Goal: Contribute content: Contribute content

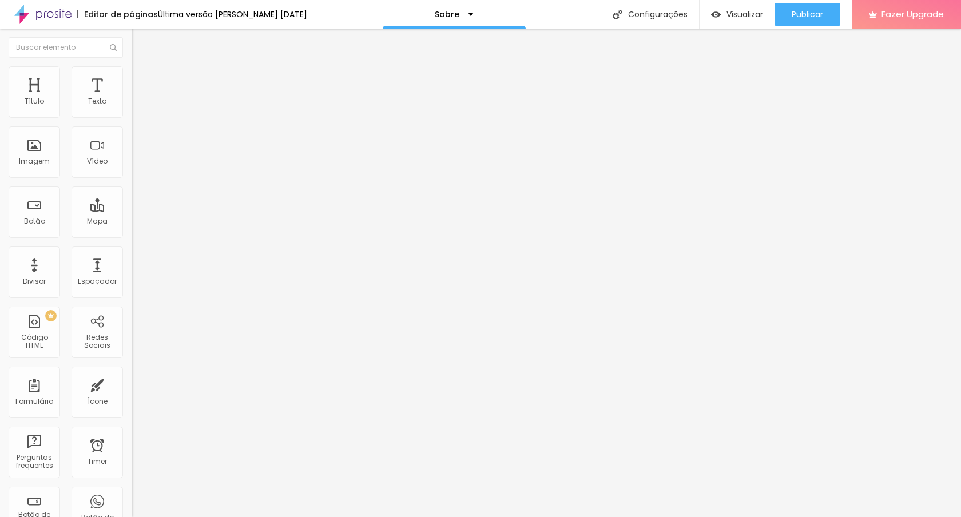
click at [132, 98] on span "Trocar imagem" at bounding box center [163, 94] width 62 height 10
type input "1.2"
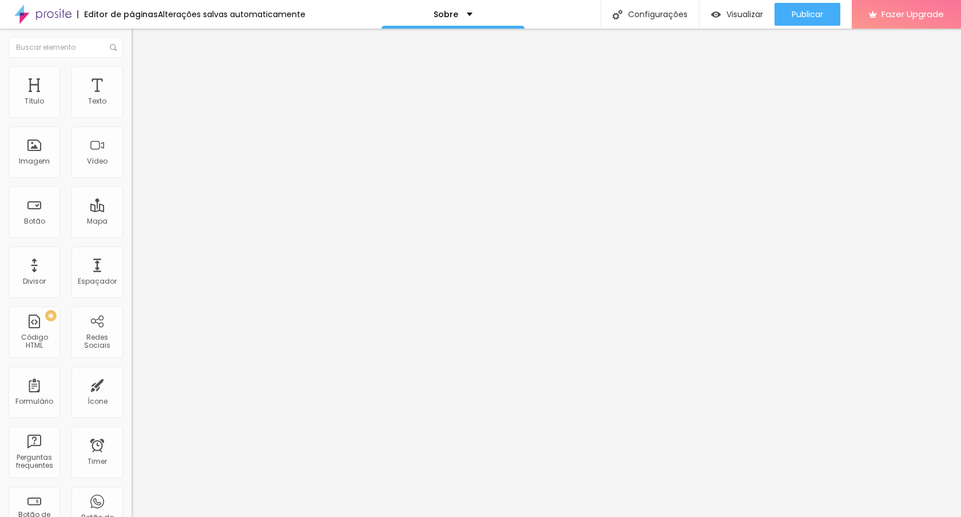
type input "1.2"
type input "1.1"
type input "1"
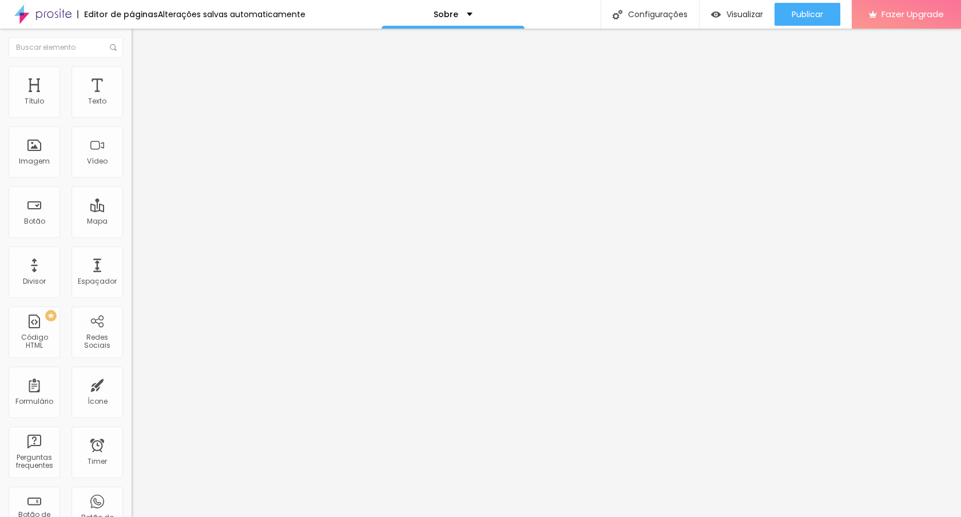
type input "0.9"
type input "1"
type input "1.1"
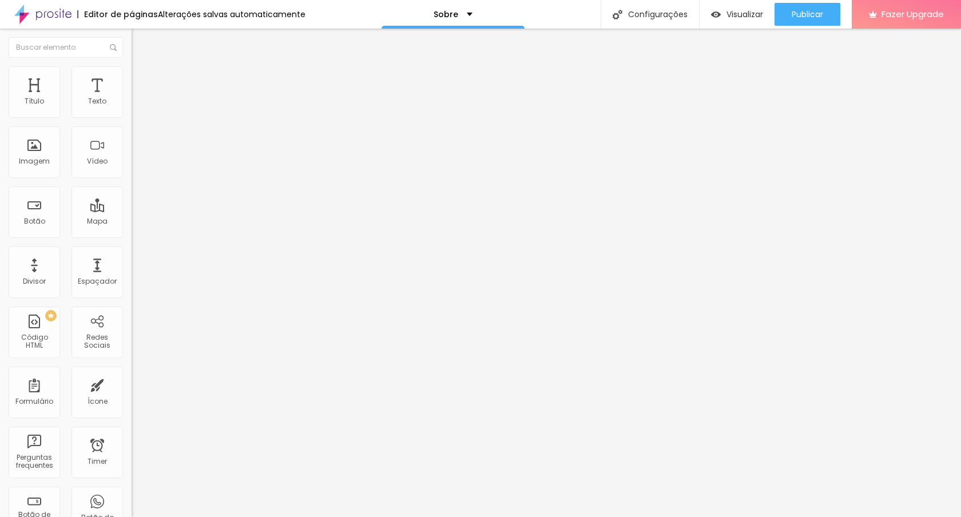
type input "1.1"
type input "1.2"
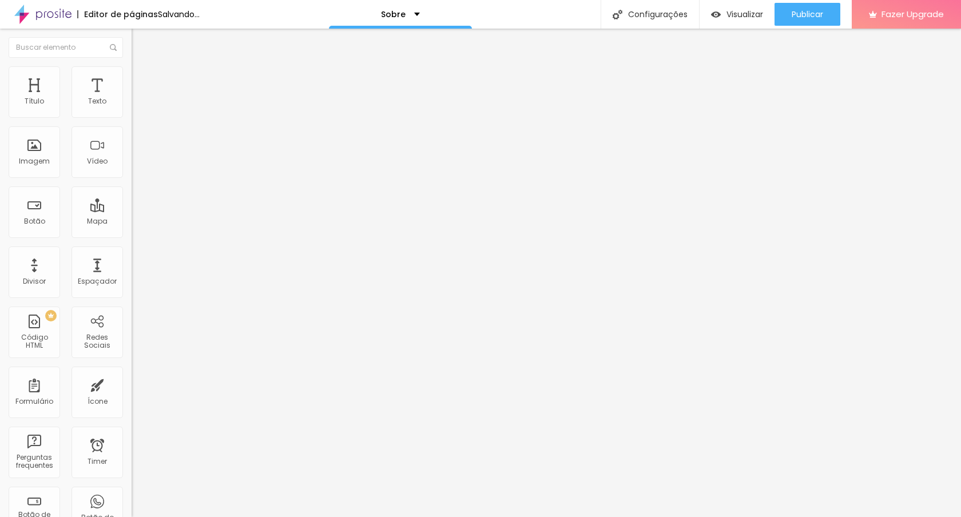
click at [132, 69] on img at bounding box center [137, 71] width 10 height 10
click at [132, 211] on div at bounding box center [198, 216] width 132 height 10
type input "40"
click at [132, 211] on input "range" at bounding box center [169, 215] width 74 height 9
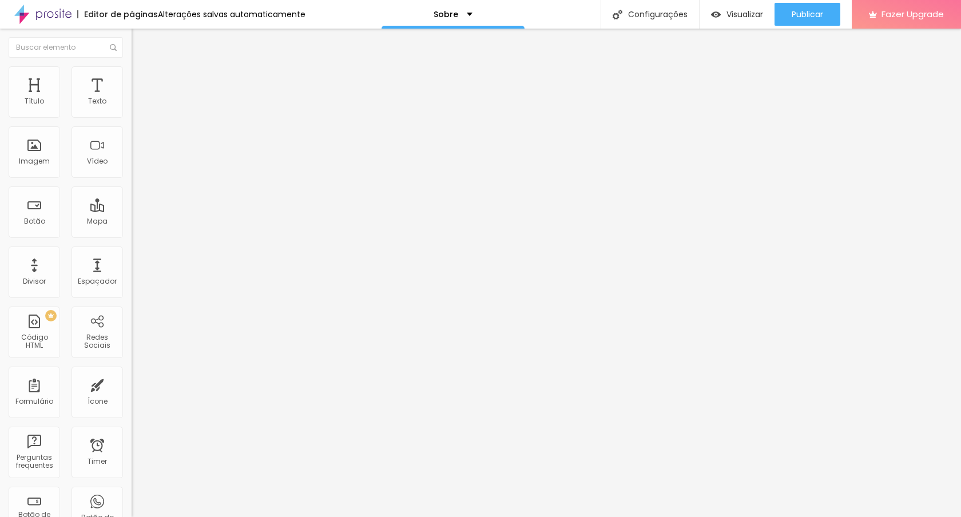
type input "13"
type input "11"
type input "9"
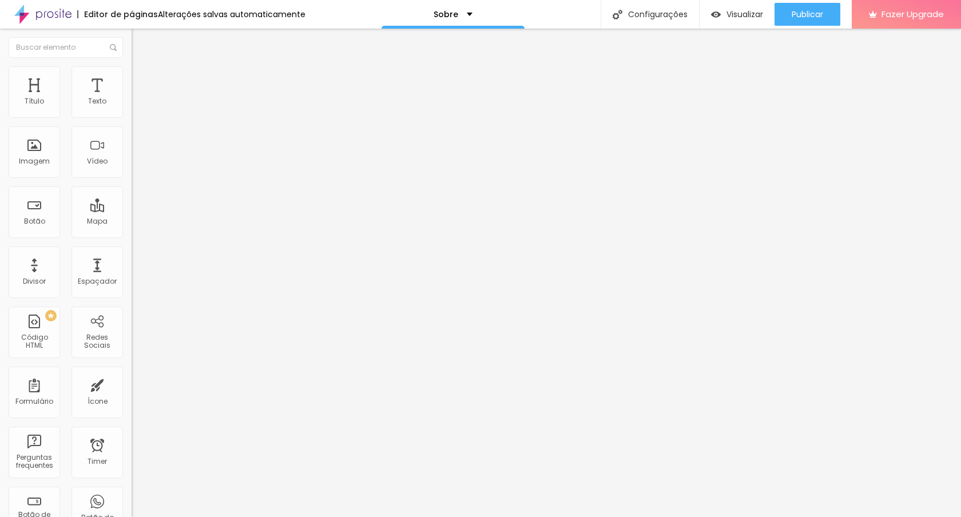
type input "9"
type input "6"
type input "0"
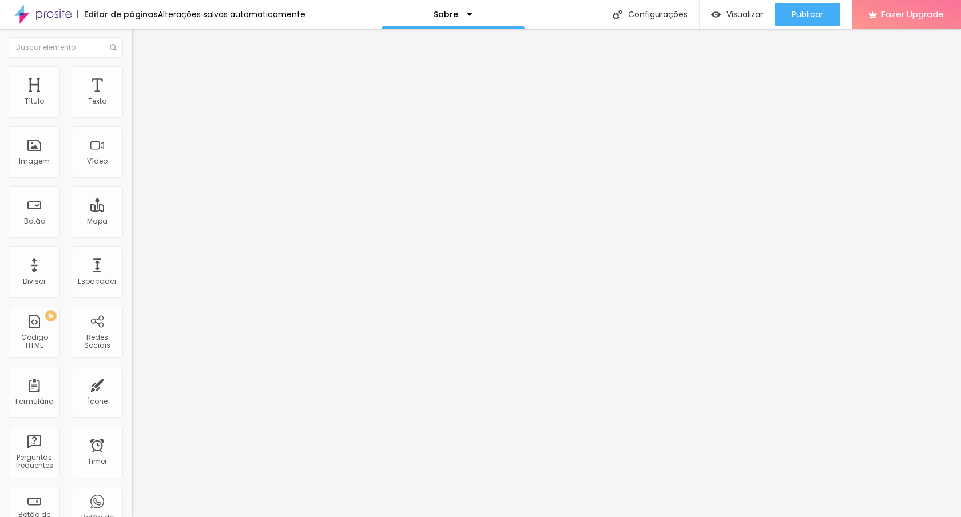
drag, startPoint x: 34, startPoint y: 113, endPoint x: 18, endPoint y: 113, distance: 15.5
type input "0"
click at [132, 211] on input "range" at bounding box center [169, 215] width 74 height 9
click at [132, 104] on img at bounding box center [136, 100] width 8 height 8
click at [132, 48] on button "Editar Título" at bounding box center [198, 42] width 132 height 26
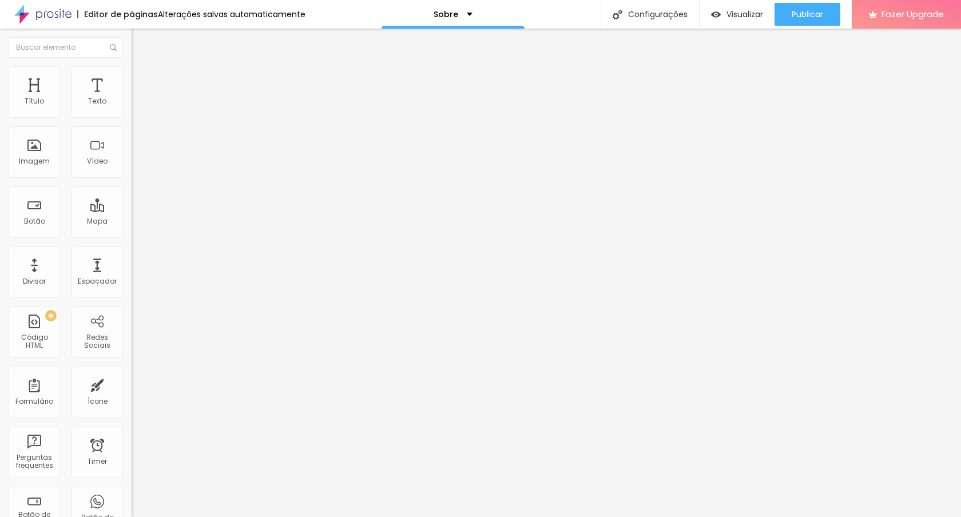
click at [140, 45] on img "button" at bounding box center [144, 41] width 9 height 9
click at [30, 151] on div "Imagem" at bounding box center [35, 152] width 52 height 52
click at [132, 50] on button "Editar Coluna" at bounding box center [198, 42] width 132 height 26
click at [48, 144] on div "Imagem" at bounding box center [35, 152] width 52 height 52
click at [30, 164] on div "Imagem" at bounding box center [34, 161] width 31 height 8
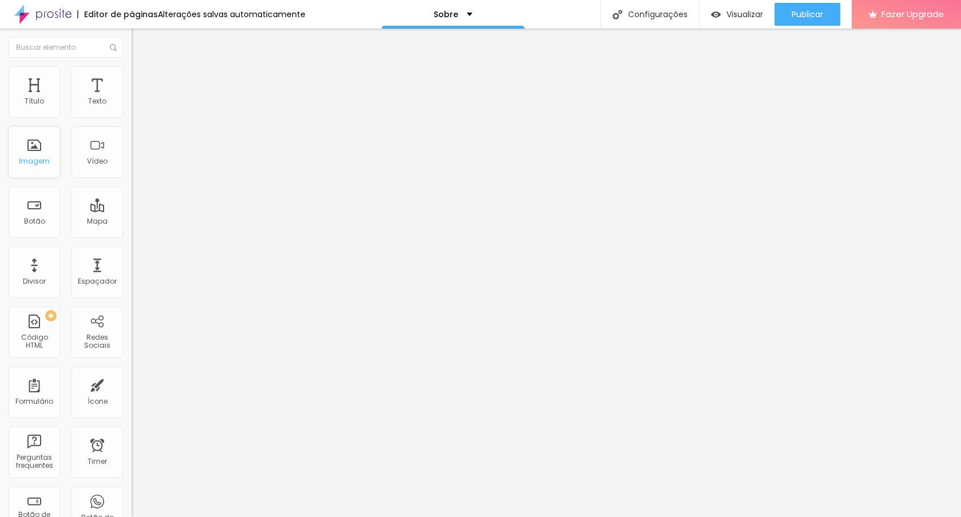
click at [26, 151] on div "Imagem" at bounding box center [35, 152] width 52 height 52
click at [33, 143] on div "Imagem" at bounding box center [35, 152] width 52 height 52
click at [132, 98] on span "Adicionar imagem" at bounding box center [169, 94] width 74 height 10
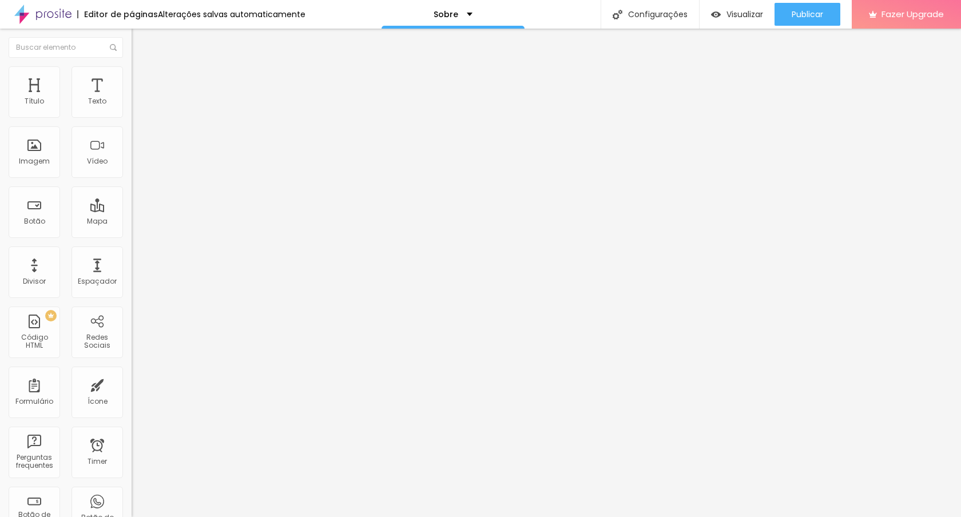
click at [142, 79] on span "Estilo" at bounding box center [151, 74] width 18 height 10
type input "69"
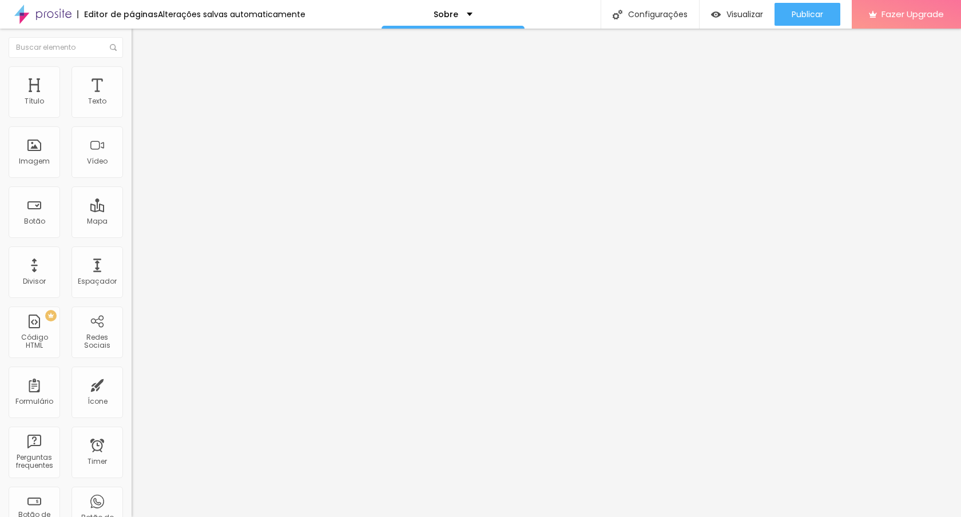
type input "70"
type input "94"
type input "96"
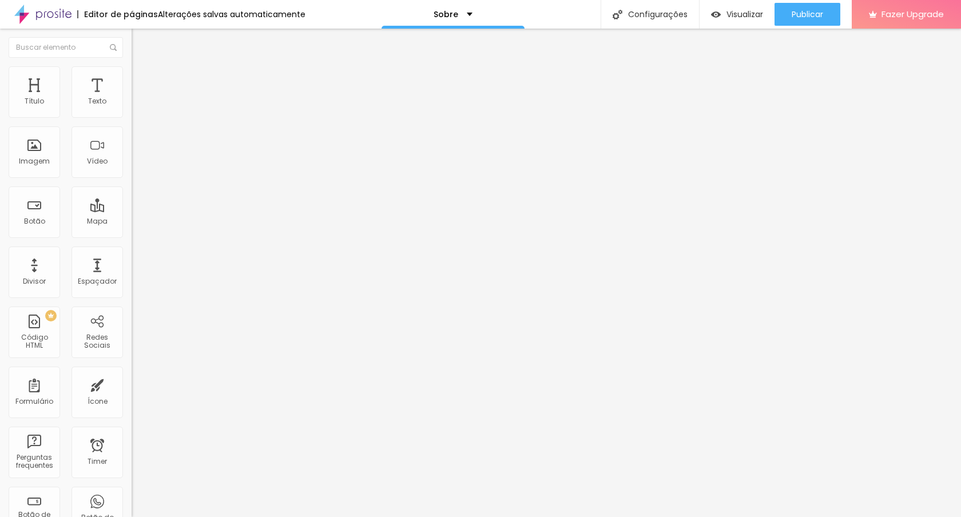
type input "96"
type input "94"
type input "93"
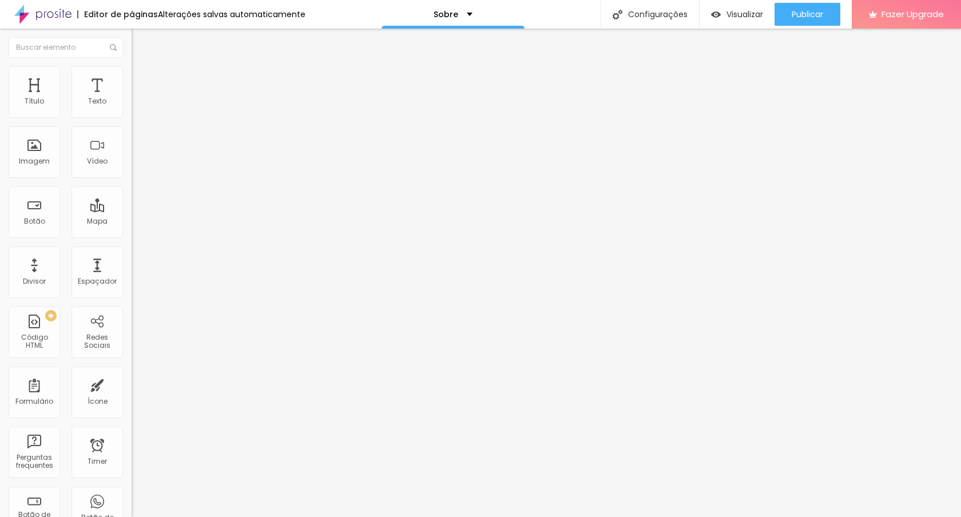
type input "90"
type input "89"
type input "87"
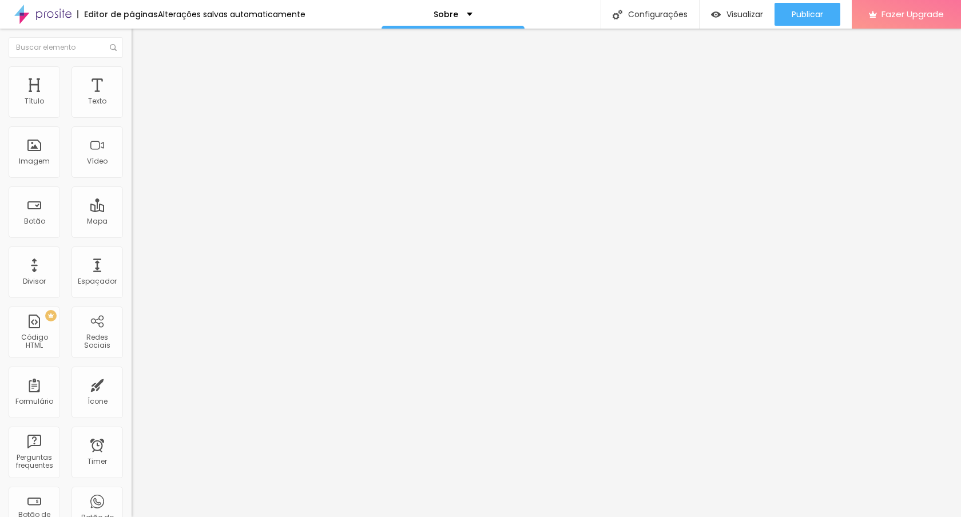
type input "87"
type input "83"
type input "81"
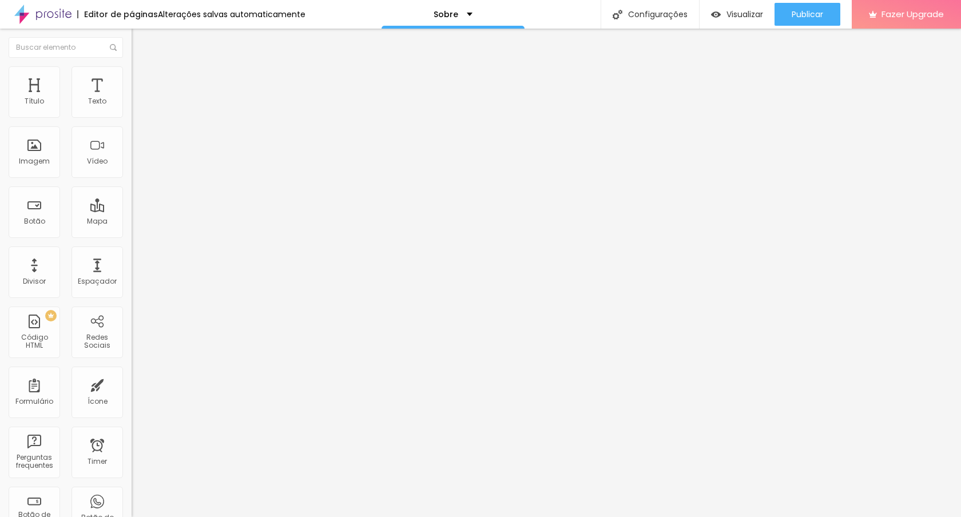
type input "78"
type input "72"
type input "69"
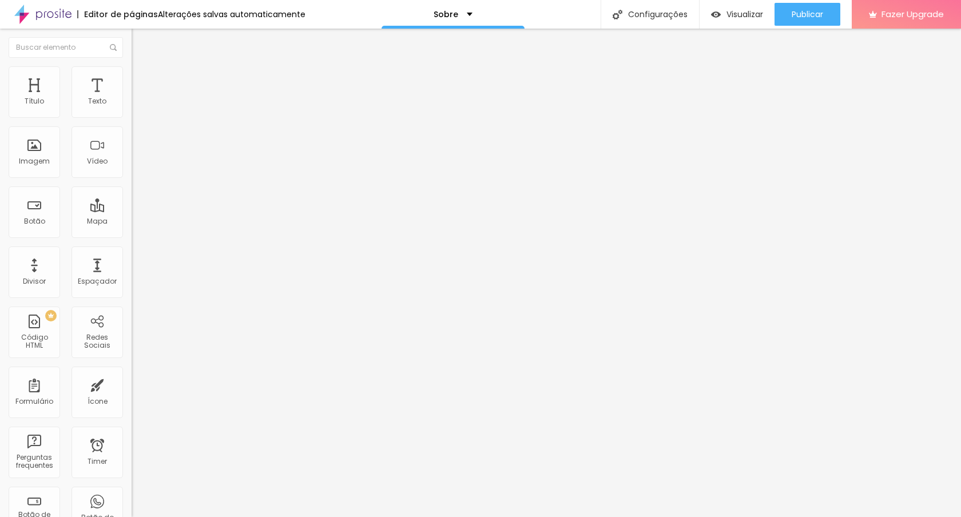
type input "69"
type input "67"
type input "66"
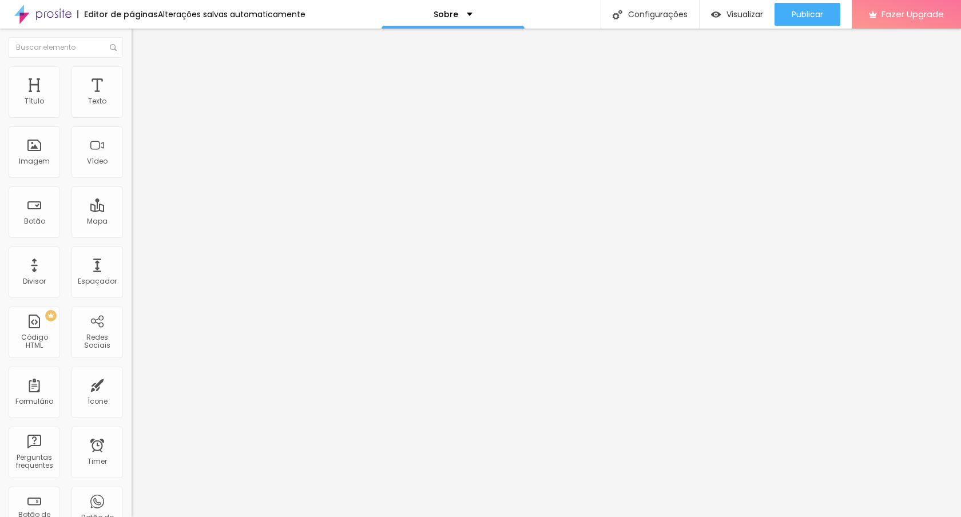
type input "65"
type input "62"
type input "59"
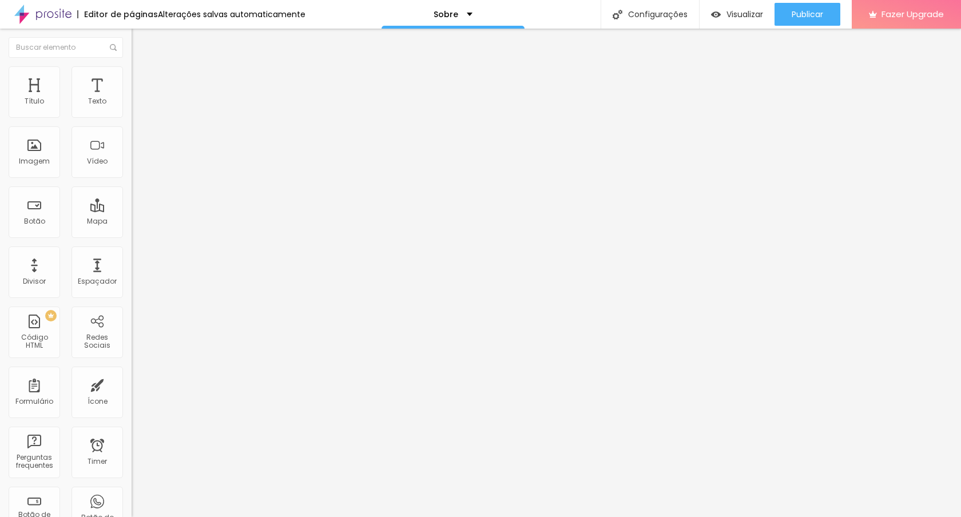
type input "59"
type input "58"
type input "56"
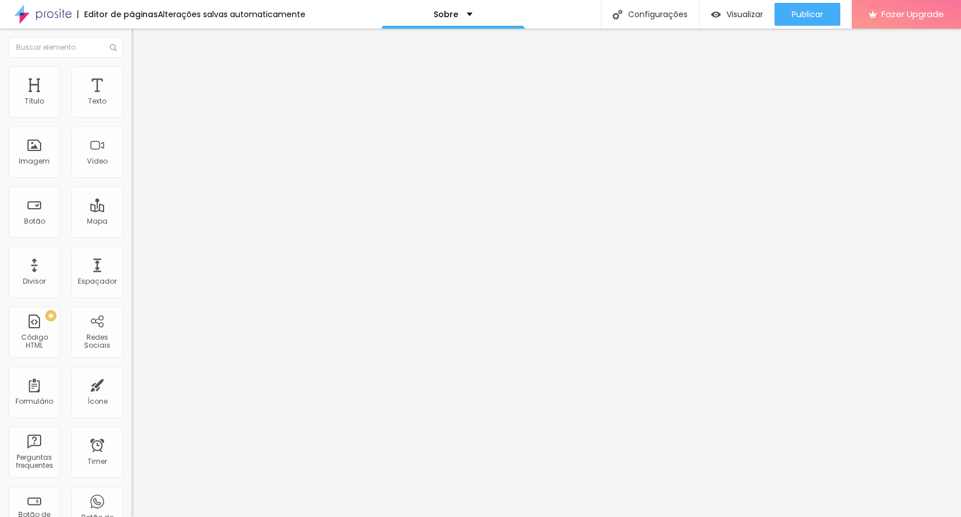
type input "55"
type input "53"
type input "52"
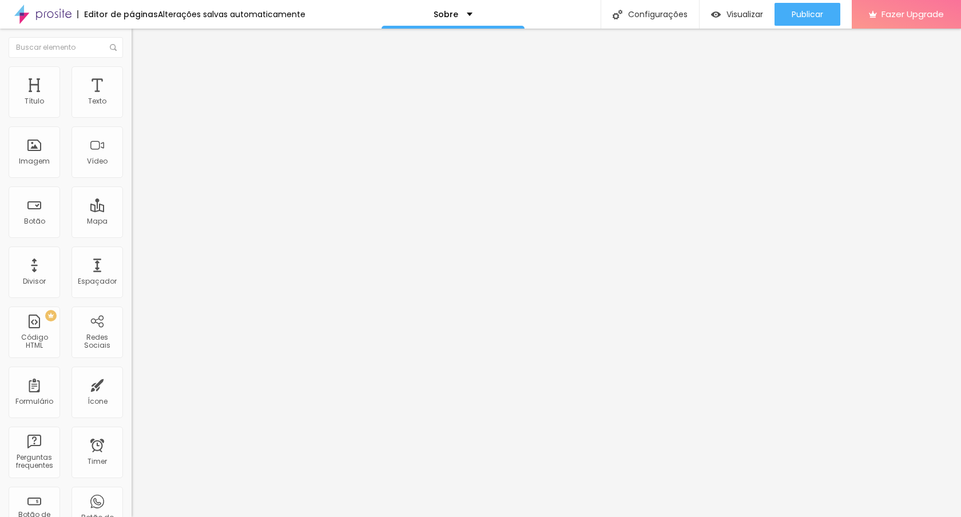
type input "52"
type input "46"
type input "44"
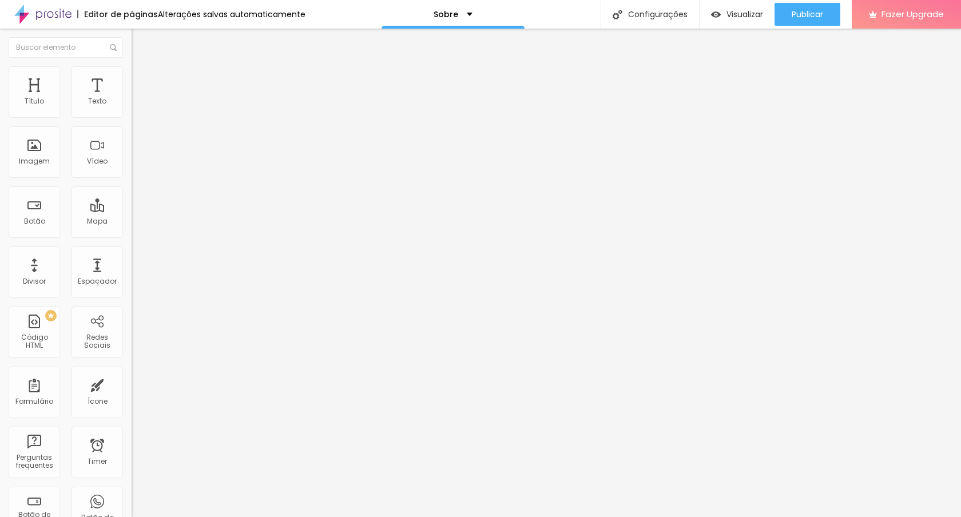
type input "43"
type input "41"
type input "40"
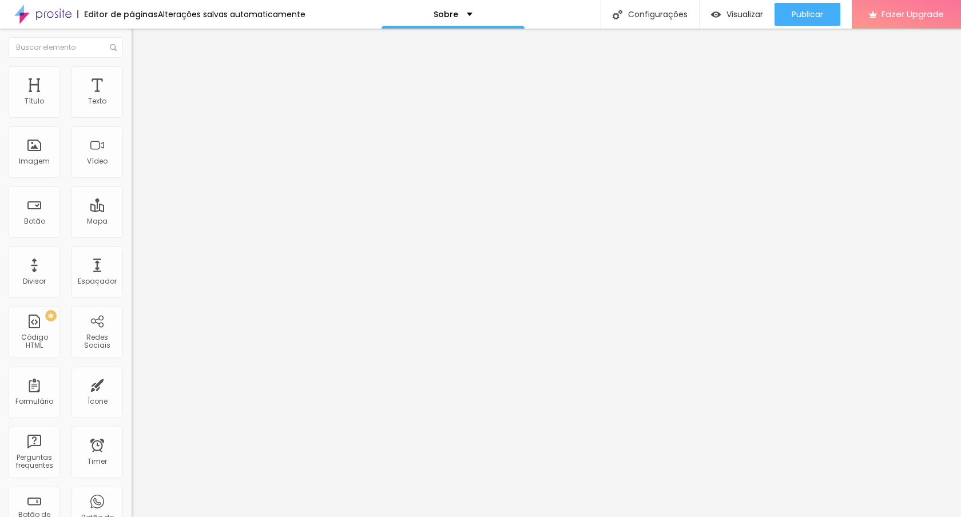
type input "40"
type input "38"
drag, startPoint x: 50, startPoint y: 145, endPoint x: 40, endPoint y: 144, distance: 10.4
click at [132, 251] on input "range" at bounding box center [169, 255] width 74 height 9
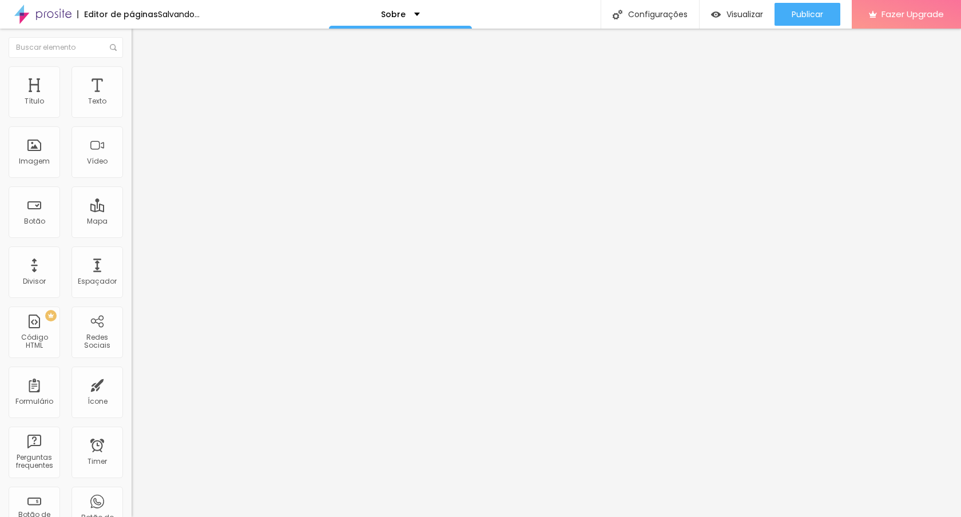
drag, startPoint x: 40, startPoint y: 144, endPoint x: 34, endPoint y: 144, distance: 6.3
click at [132, 251] on input "range" at bounding box center [169, 255] width 74 height 9
type input "18"
type input "15"
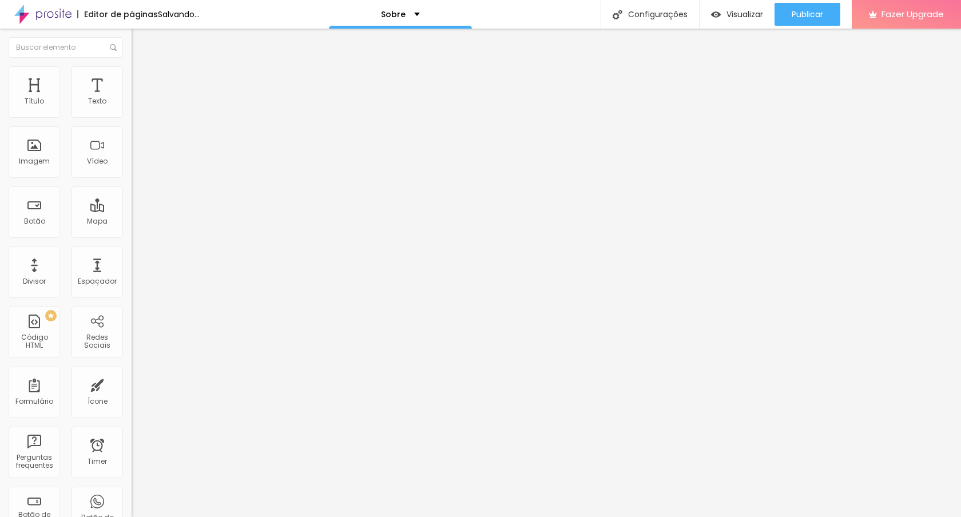
type input "15"
type input "13"
click at [132, 251] on input "range" at bounding box center [169, 255] width 74 height 9
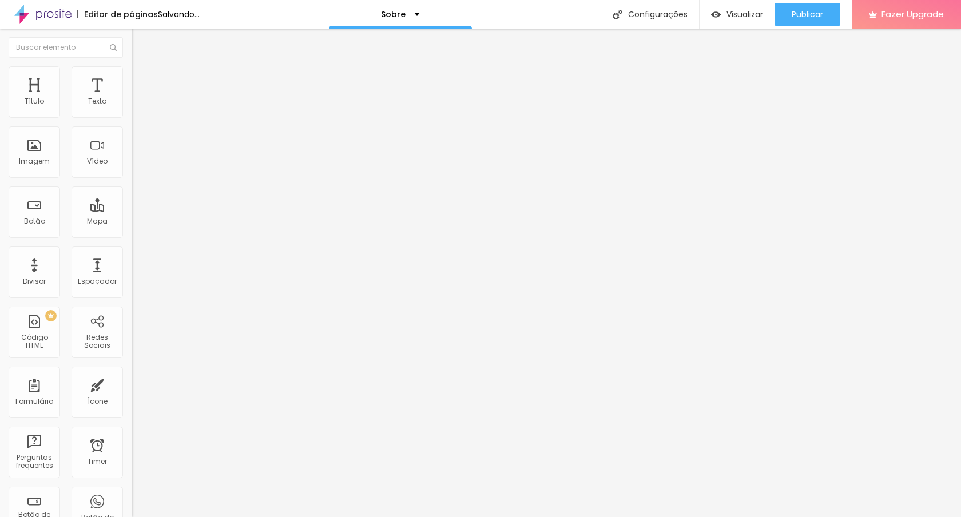
click at [132, 75] on li "Estilo" at bounding box center [198, 71] width 132 height 11
type input "14"
type input "13"
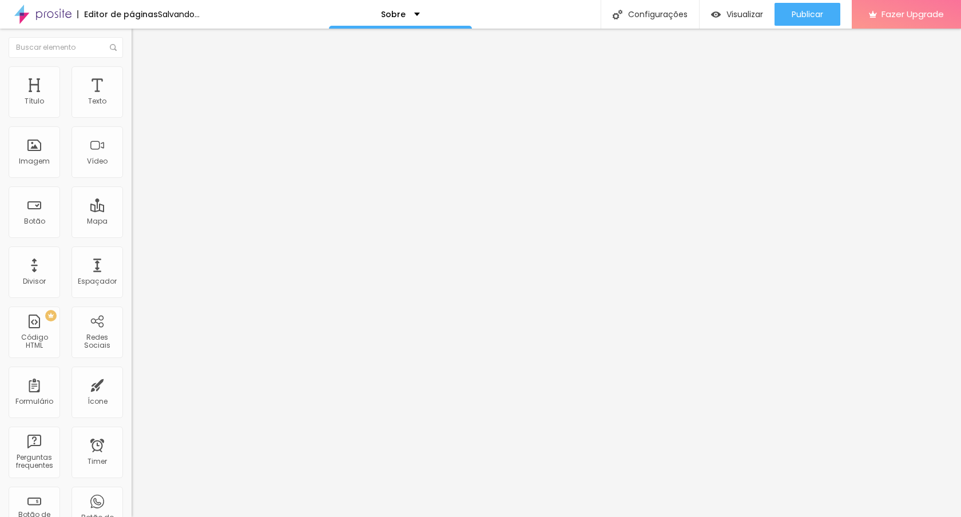
type input "15"
type input "16"
type input "18"
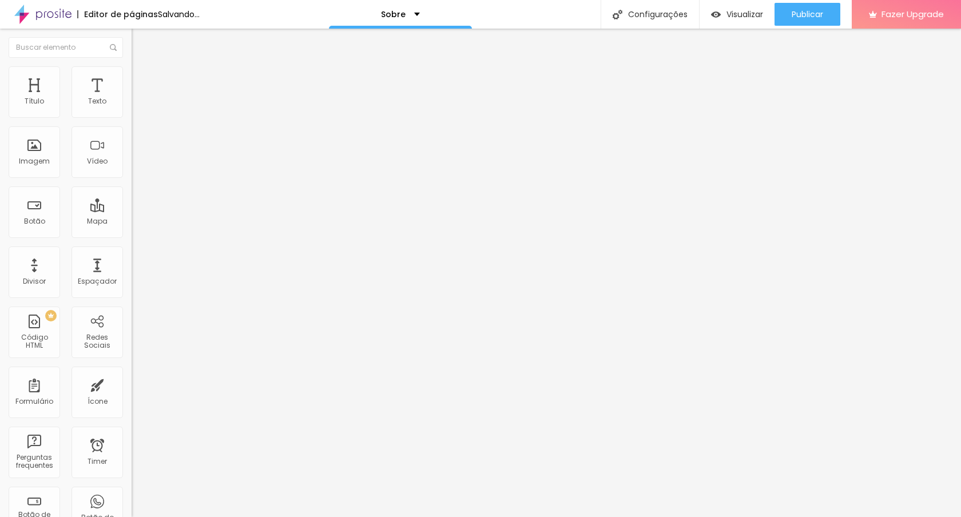
type input "18"
click at [132, 251] on input "range" at bounding box center [169, 255] width 74 height 9
click at [132, 68] on li "Estilo" at bounding box center [198, 71] width 132 height 11
click at [132, 85] on li "Avançado" at bounding box center [198, 83] width 132 height 11
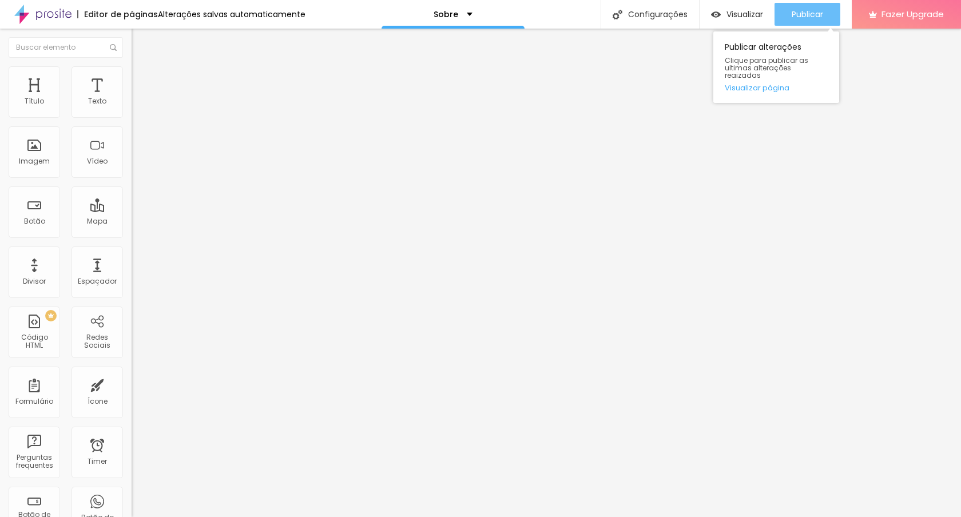
click at [800, 10] on span "Publicar" at bounding box center [807, 14] width 31 height 9
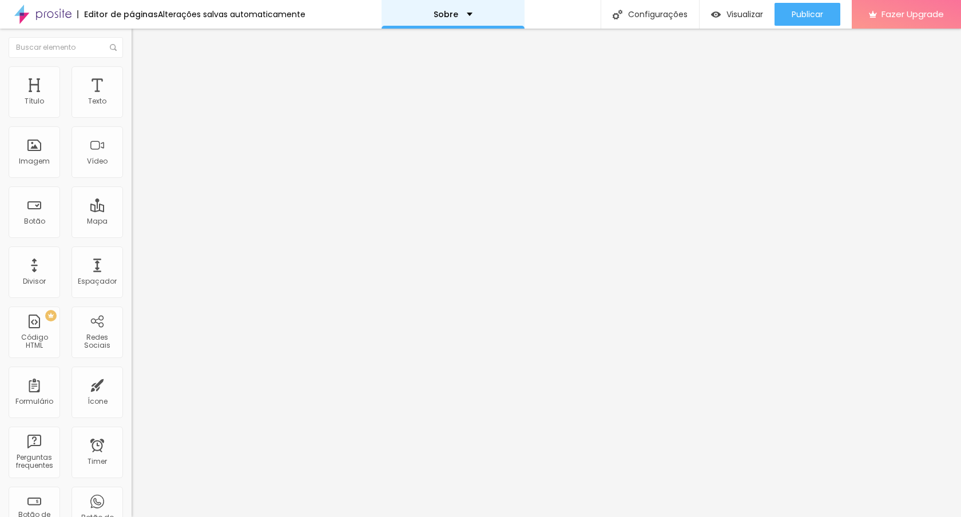
click at [411, 18] on div "Sobre" at bounding box center [453, 14] width 143 height 29
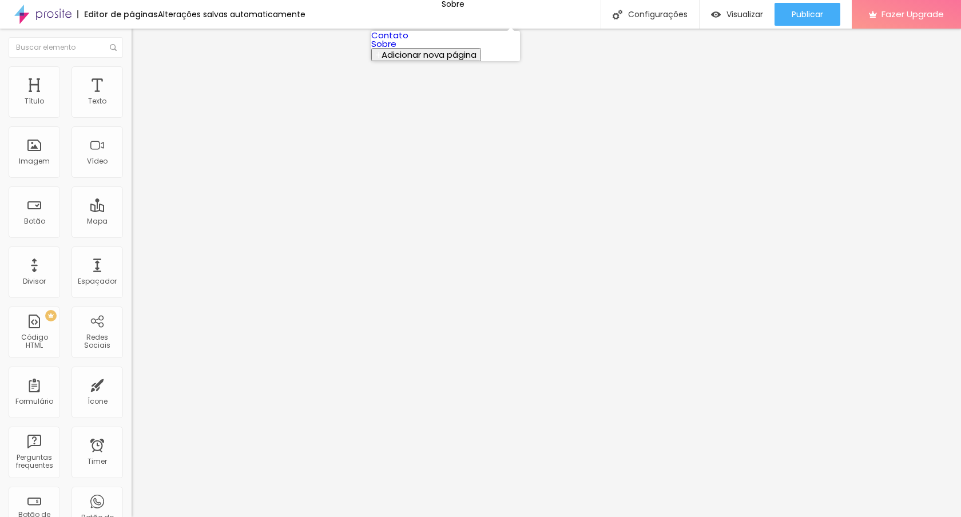
click at [409, 41] on link "Contato" at bounding box center [389, 35] width 37 height 12
